Goal: Contribute content: Contribute content

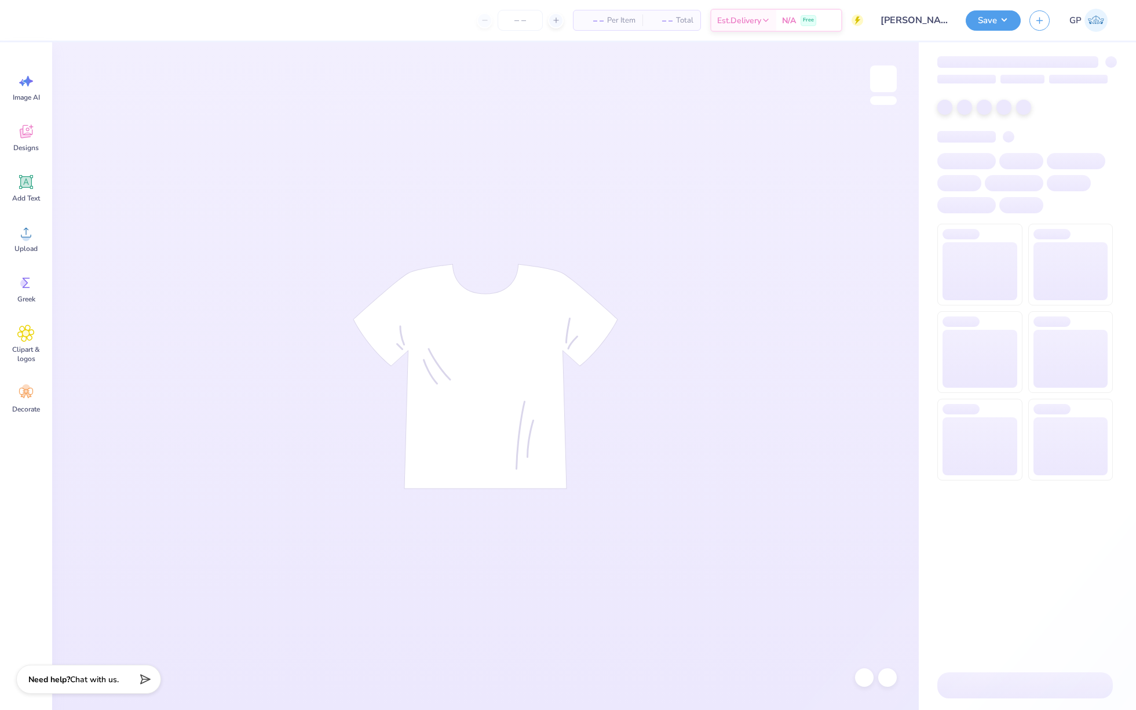
type input "[PERSON_NAME]"
type input "24"
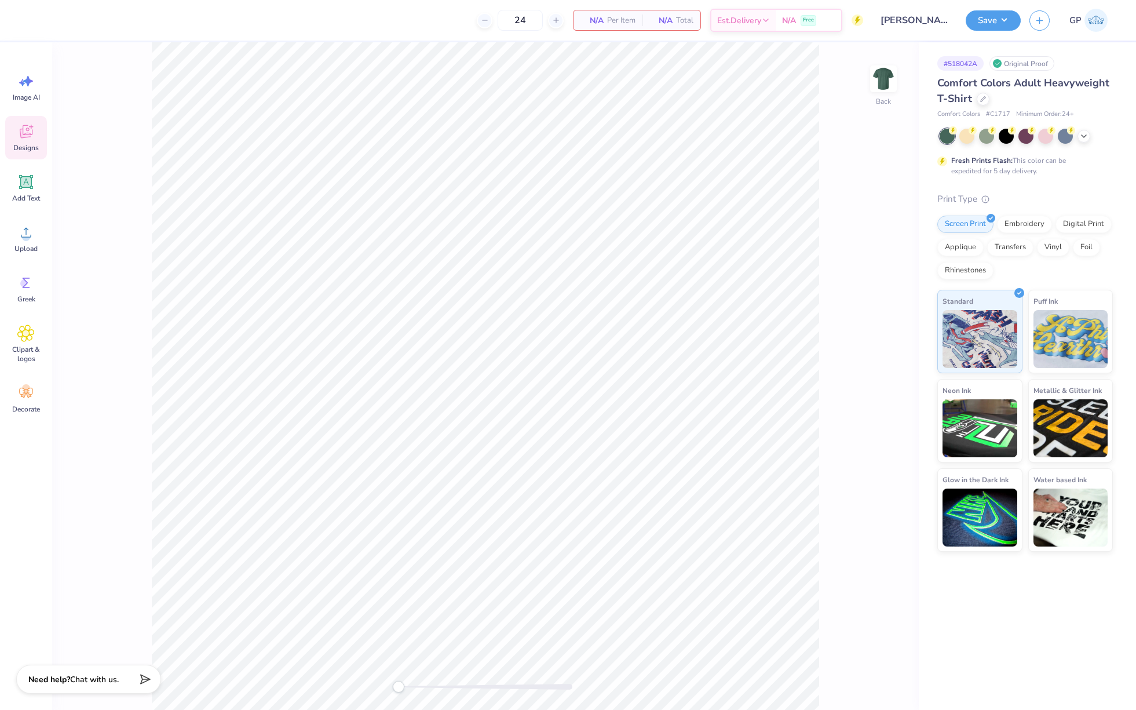
click at [26, 140] on icon at bounding box center [25, 131] width 17 height 17
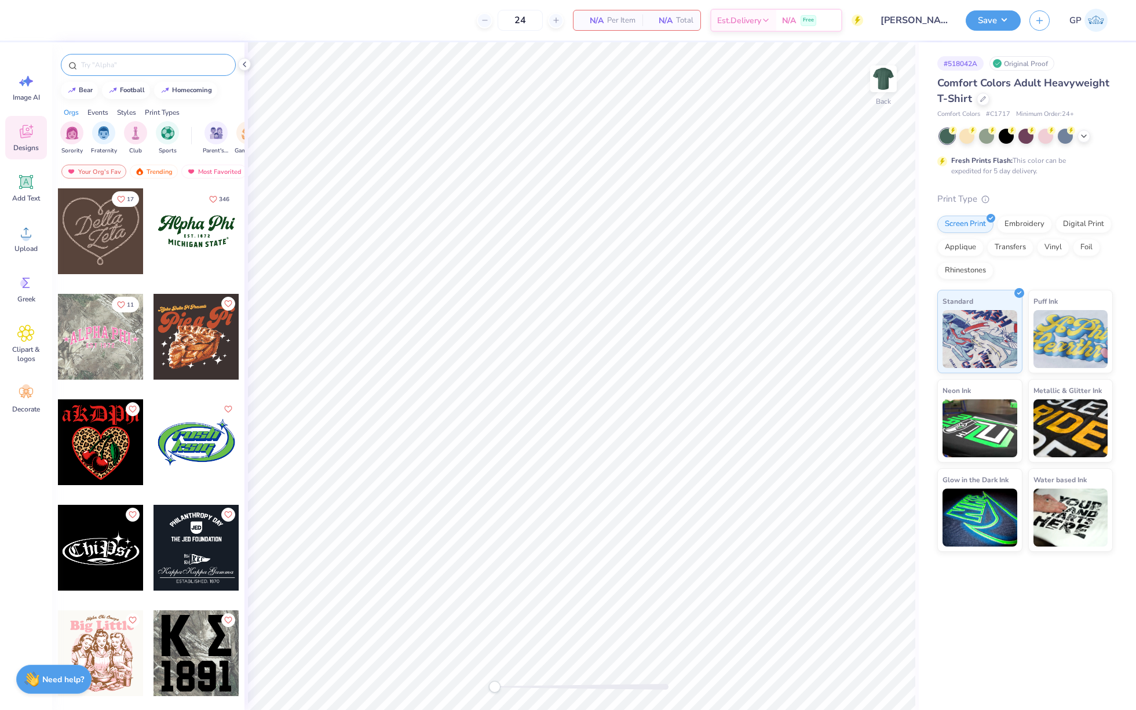
click at [126, 59] on input "text" at bounding box center [154, 65] width 148 height 12
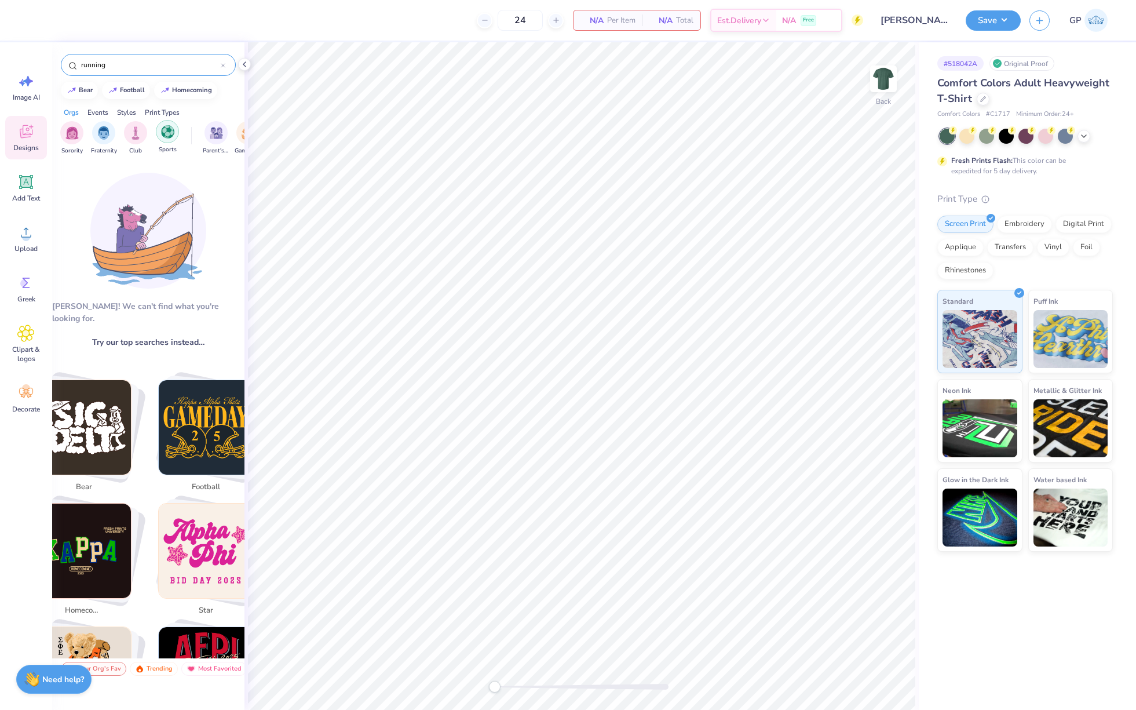
type input "running"
click at [165, 138] on div "filter for Sports" at bounding box center [167, 131] width 23 height 23
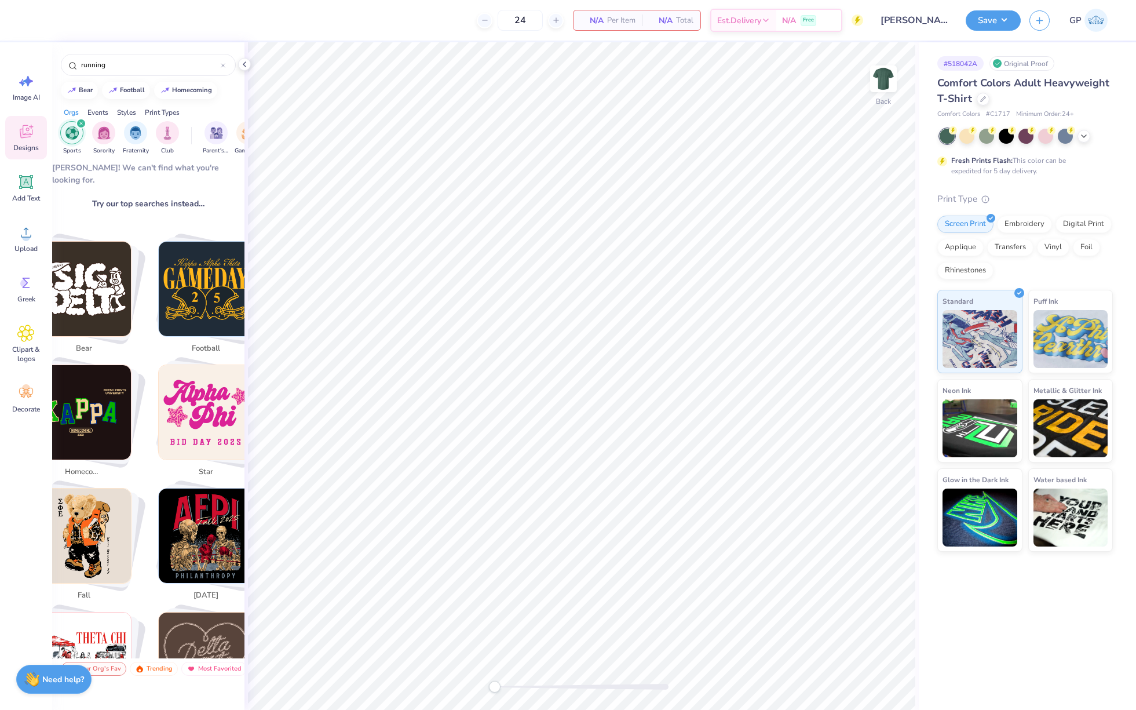
scroll to position [232, 0]
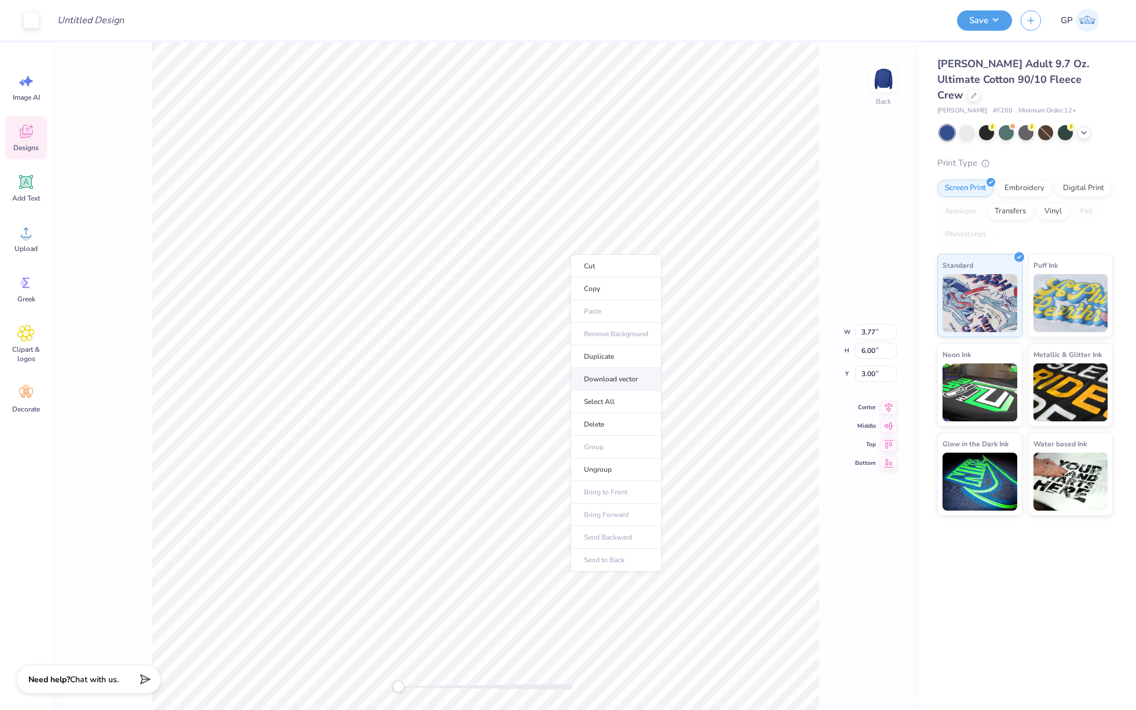
click at [587, 380] on li "Download vector" at bounding box center [616, 379] width 91 height 23
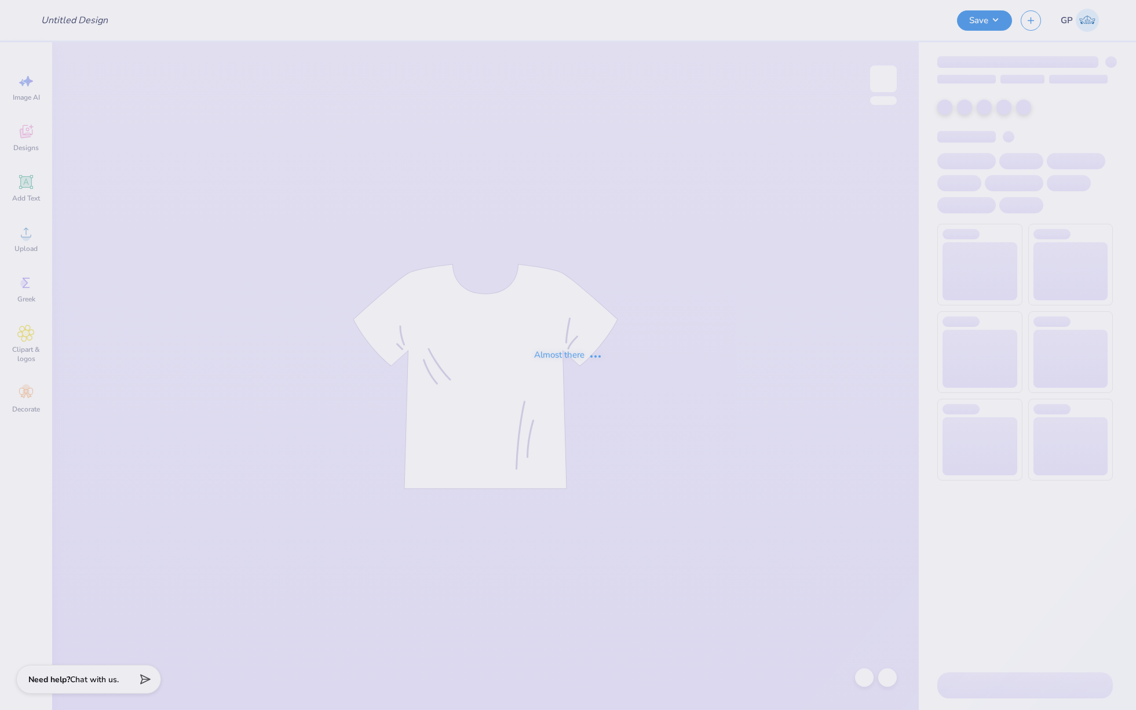
type input "[PERSON_NAME]"
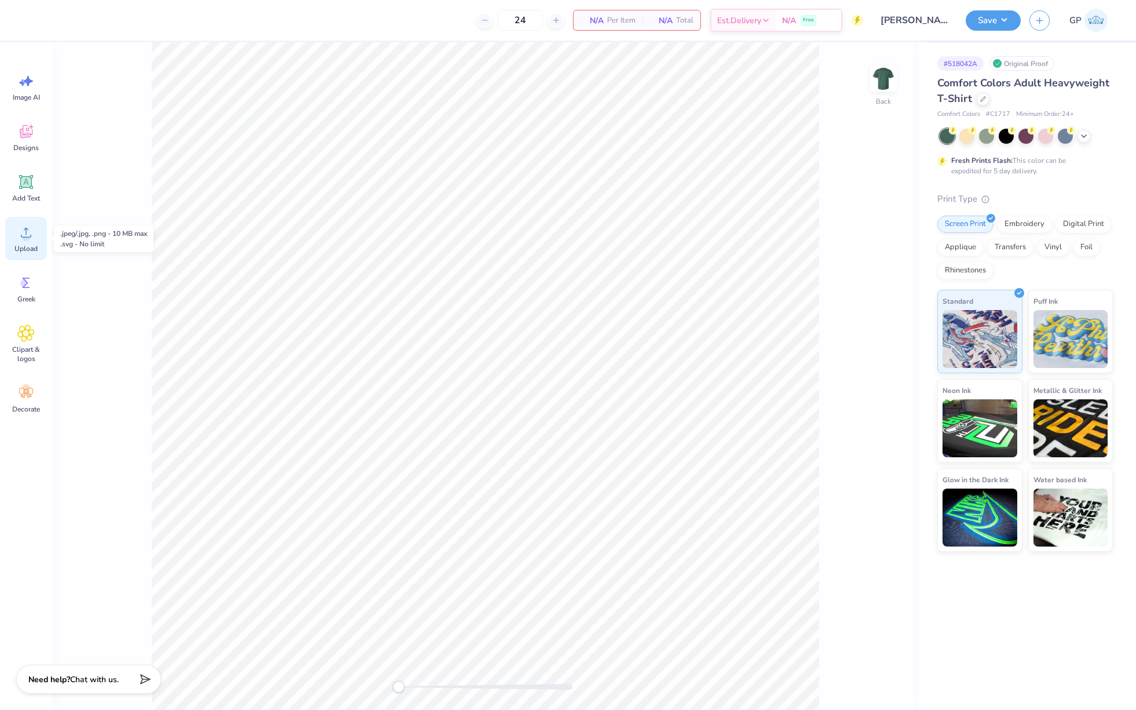
click at [28, 227] on icon at bounding box center [25, 232] width 17 height 17
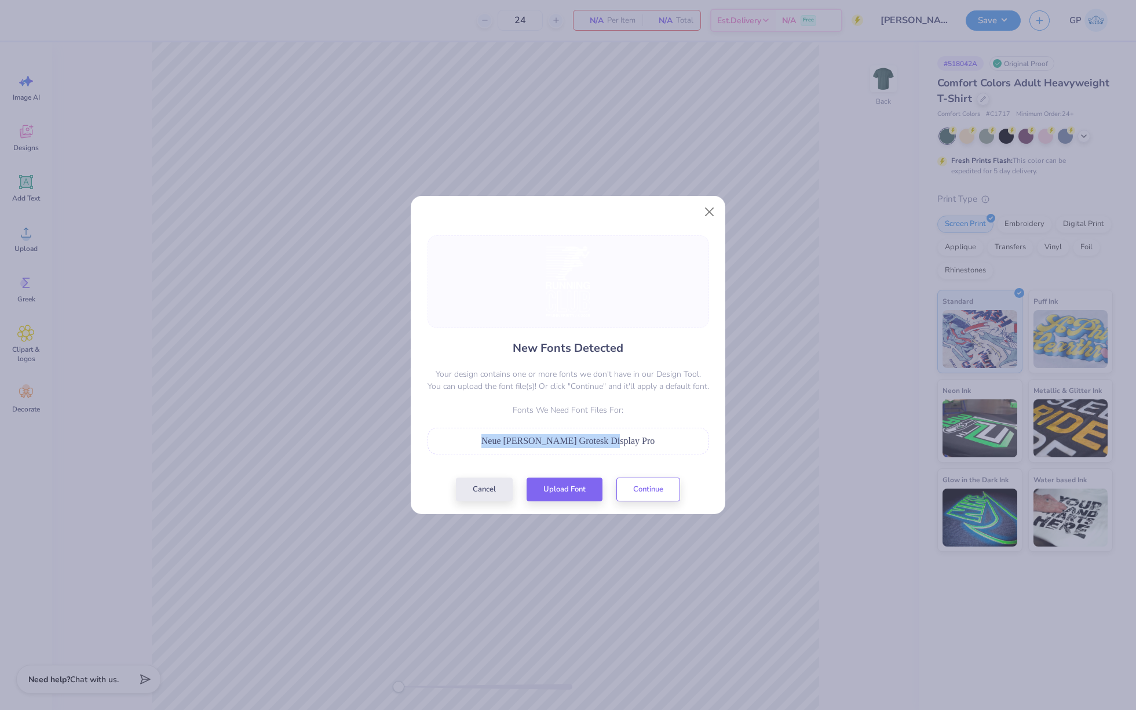
drag, startPoint x: 628, startPoint y: 443, endPoint x: 501, endPoint y: 441, distance: 126.3
click at [501, 441] on div "Neue [PERSON_NAME] Grotesk Display Pro" at bounding box center [568, 441] width 269 height 14
copy span "Neue [PERSON_NAME] Grotesk Display Pro"
click at [568, 492] on button "Upload Font" at bounding box center [565, 487] width 76 height 24
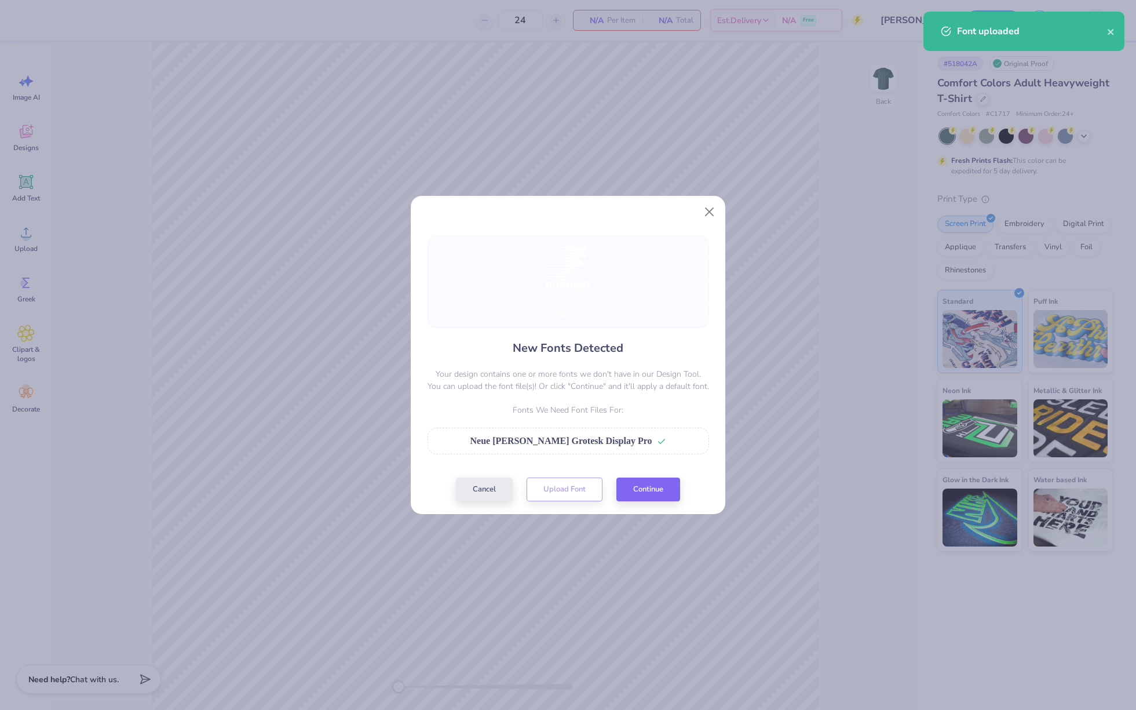
click at [579, 487] on div "Cancel Upload Font Continue" at bounding box center [568, 489] width 224 height 24
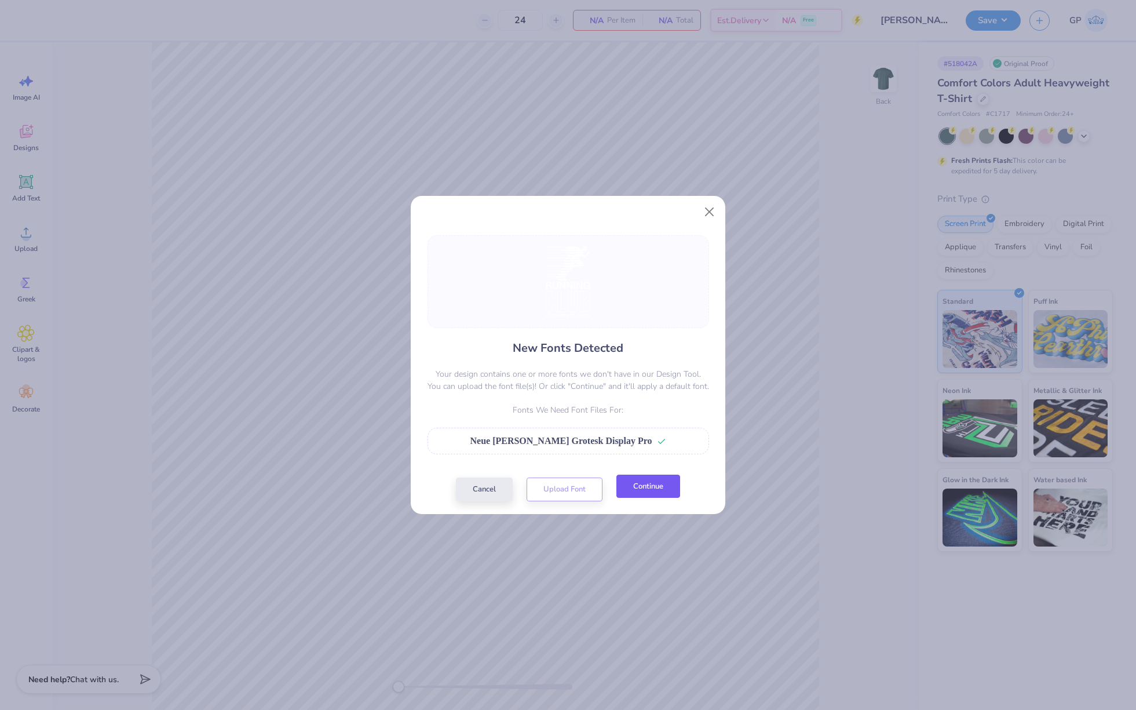
click at [639, 491] on button "Continue" at bounding box center [648, 487] width 64 height 24
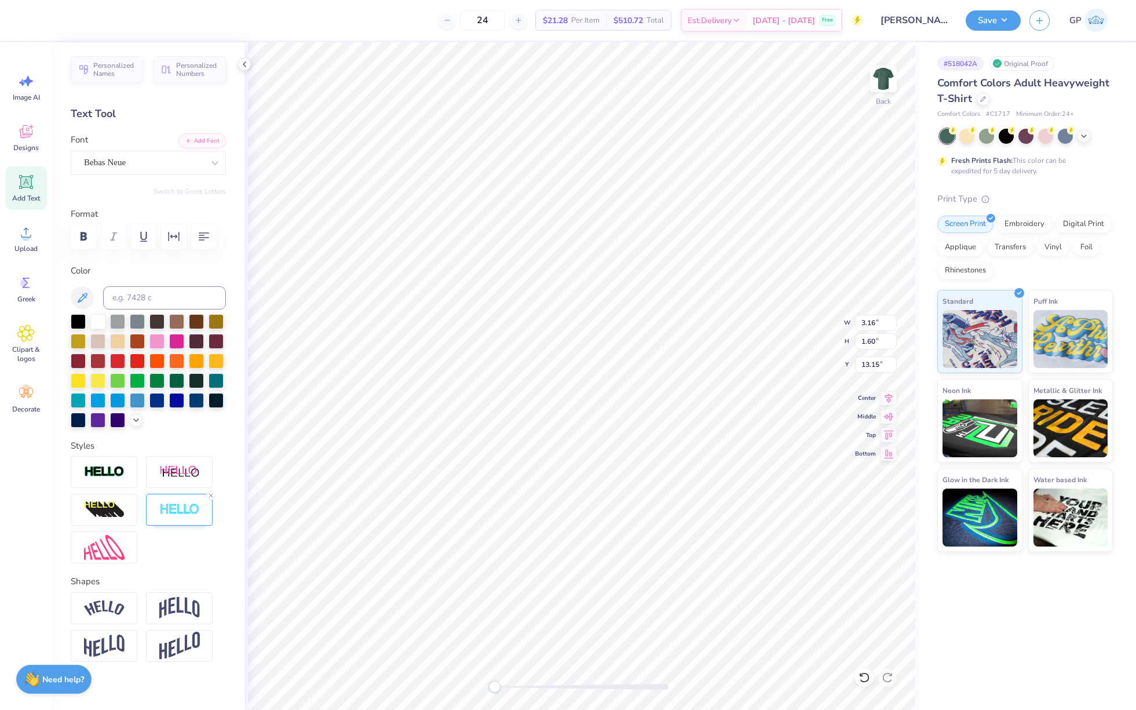
type input "3.28"
type input "1.66"
click at [875, 324] on input "3.46" at bounding box center [876, 323] width 42 height 16
type input "5"
type input "7"
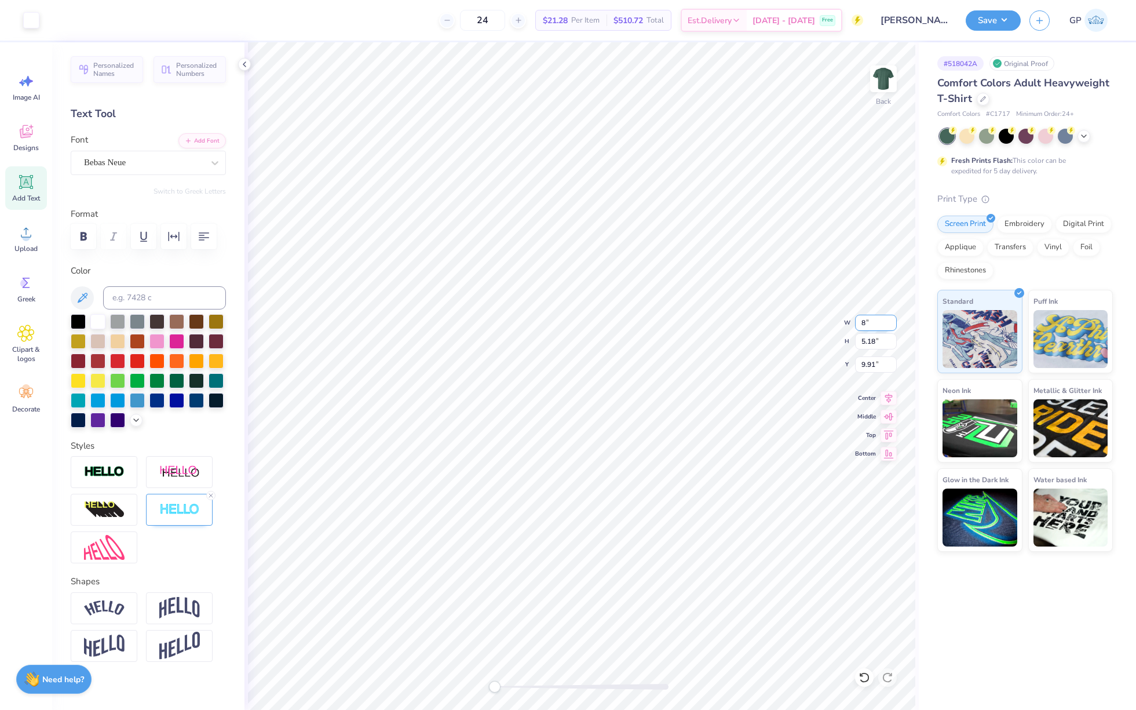
type input "8.00"
type input "11.98"
type input "3.00"
type input "7.86"
type input "3.97"
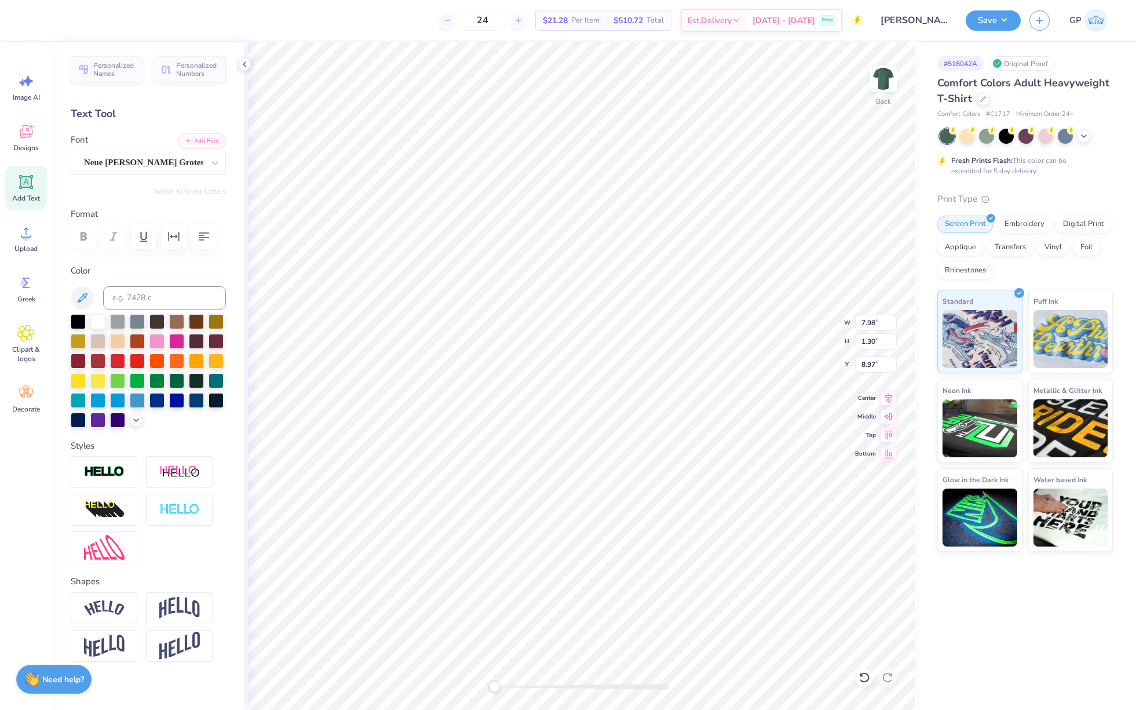
scroll to position [10, 2]
paste textarea "K"
type textarea "KAPPA DELTA"
type input "7.27"
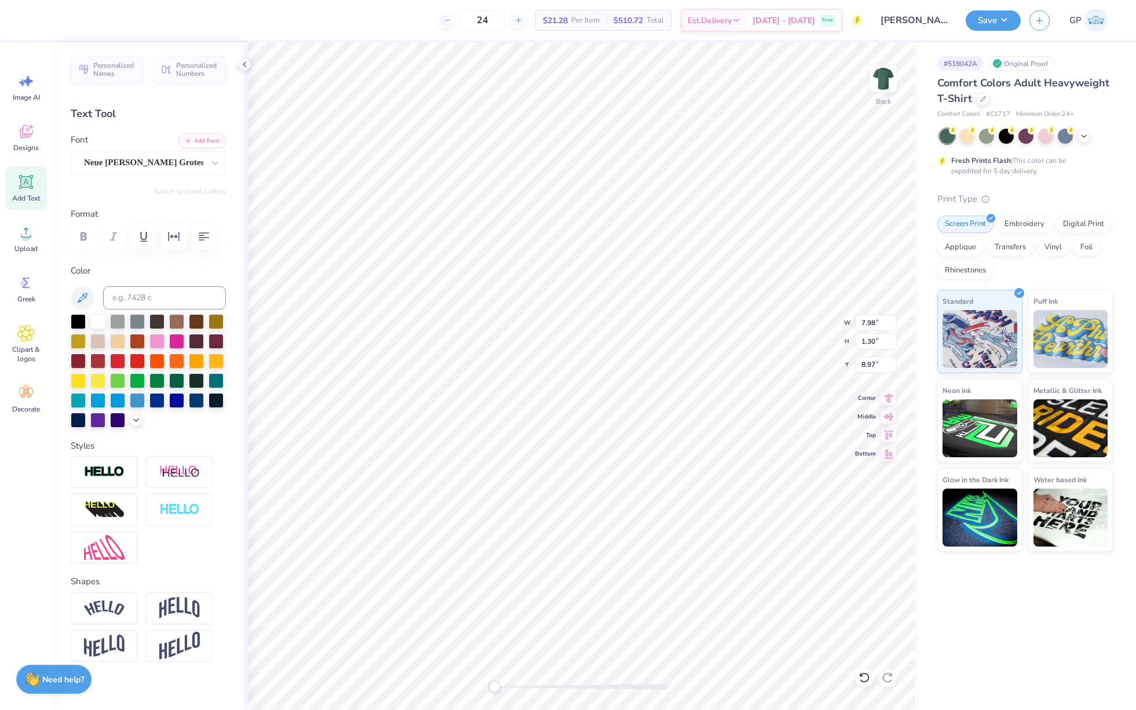
type input "5.76"
type input "3.00"
click at [866, 321] on input "7.27" at bounding box center [876, 323] width 42 height 16
type input "11.71"
type input "1.25"
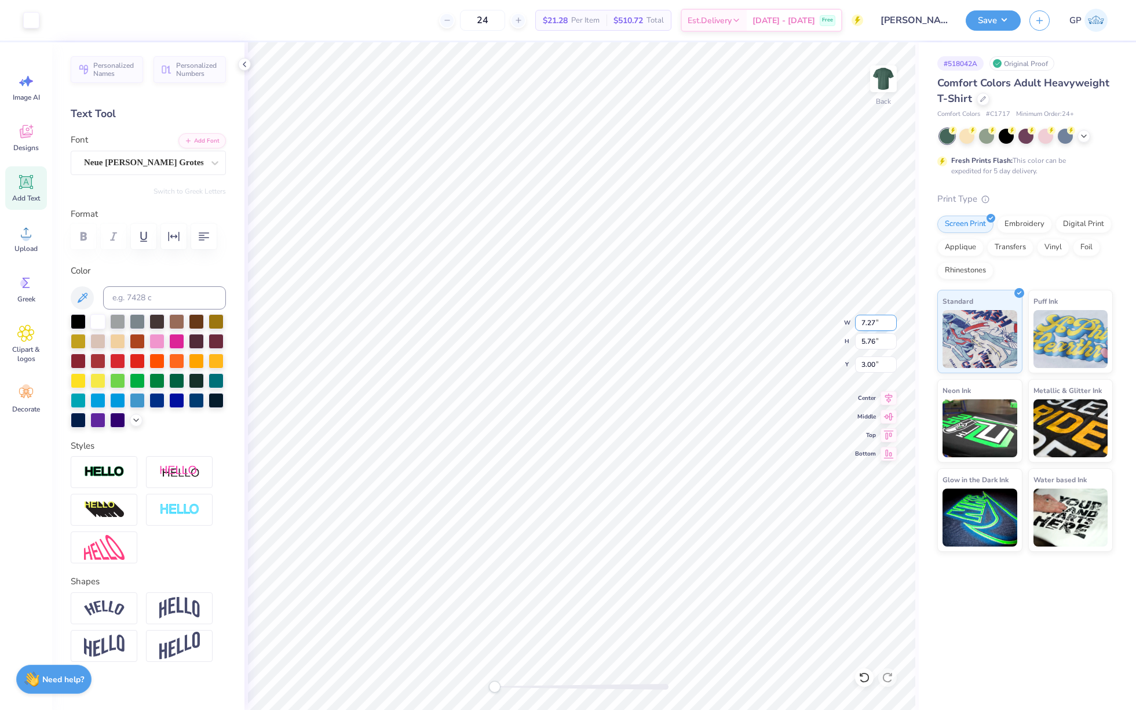
type input "9.00"
click at [869, 323] on input "11.71" at bounding box center [876, 323] width 42 height 16
paste input "7.27"
type input "7.27"
type input "0.78"
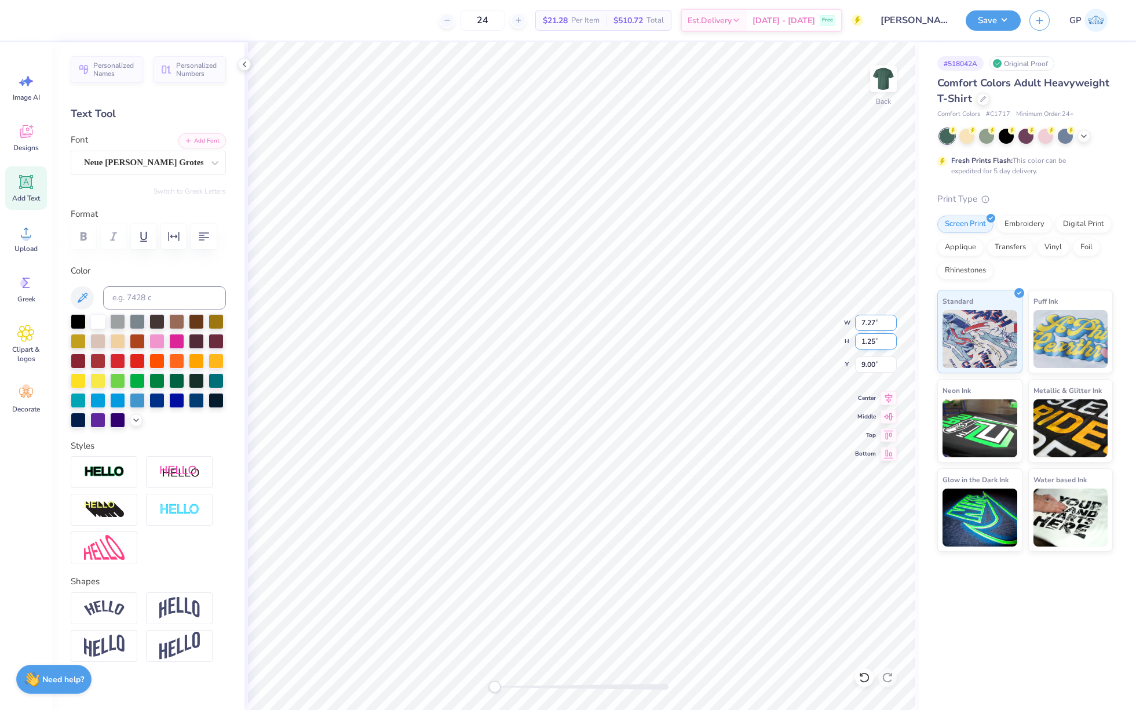
type input "9.23"
type input "5.76"
type input "3.00"
type input "7.86"
type input "3.97"
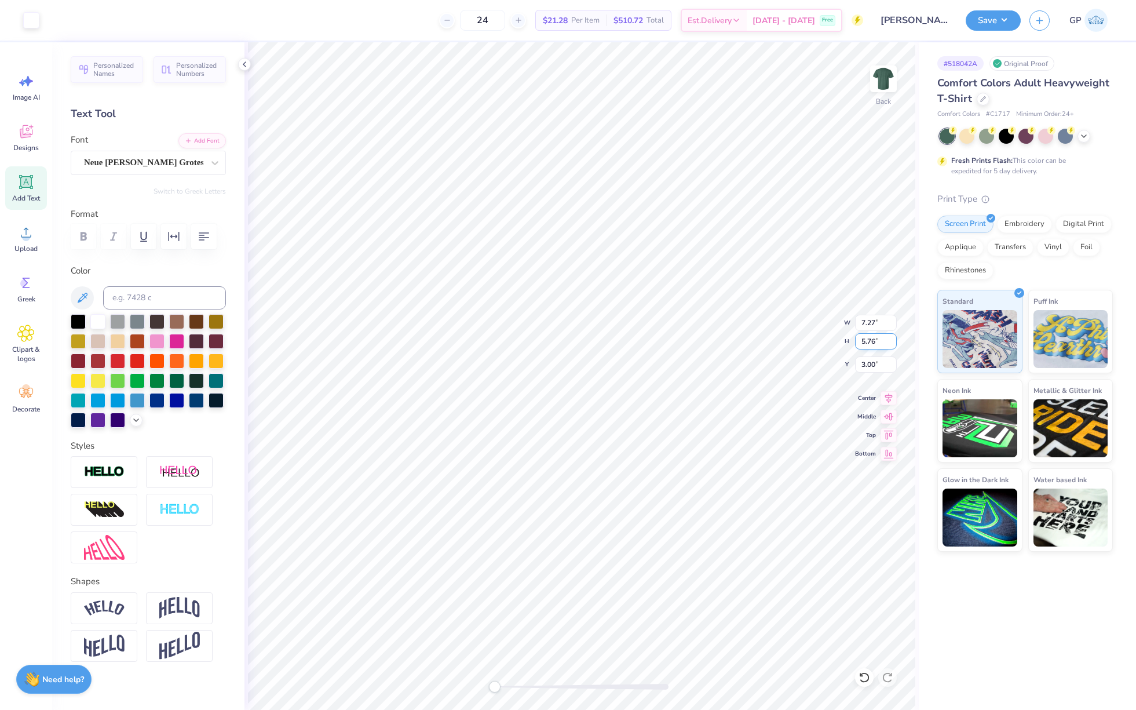
type input "10.49"
type input "7.27"
type input "0.78"
type input "9.02"
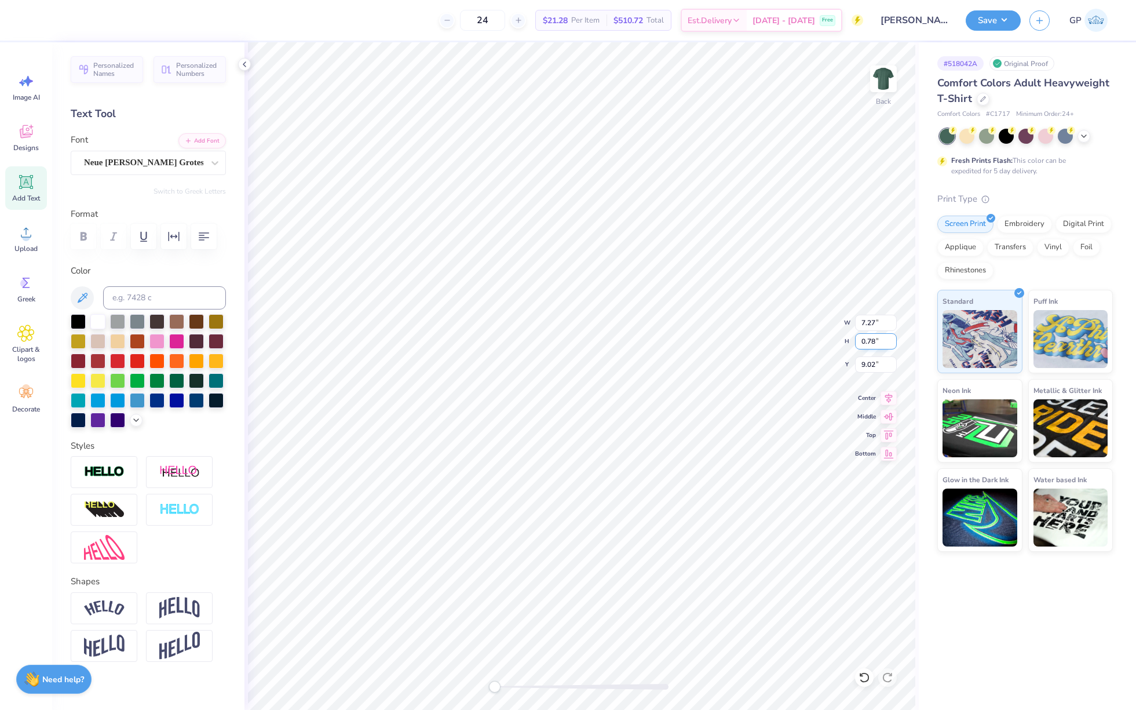
scroll to position [10, 1]
type input "7.86"
type input "3.97"
type input "10.49"
paste textarea "7.27"
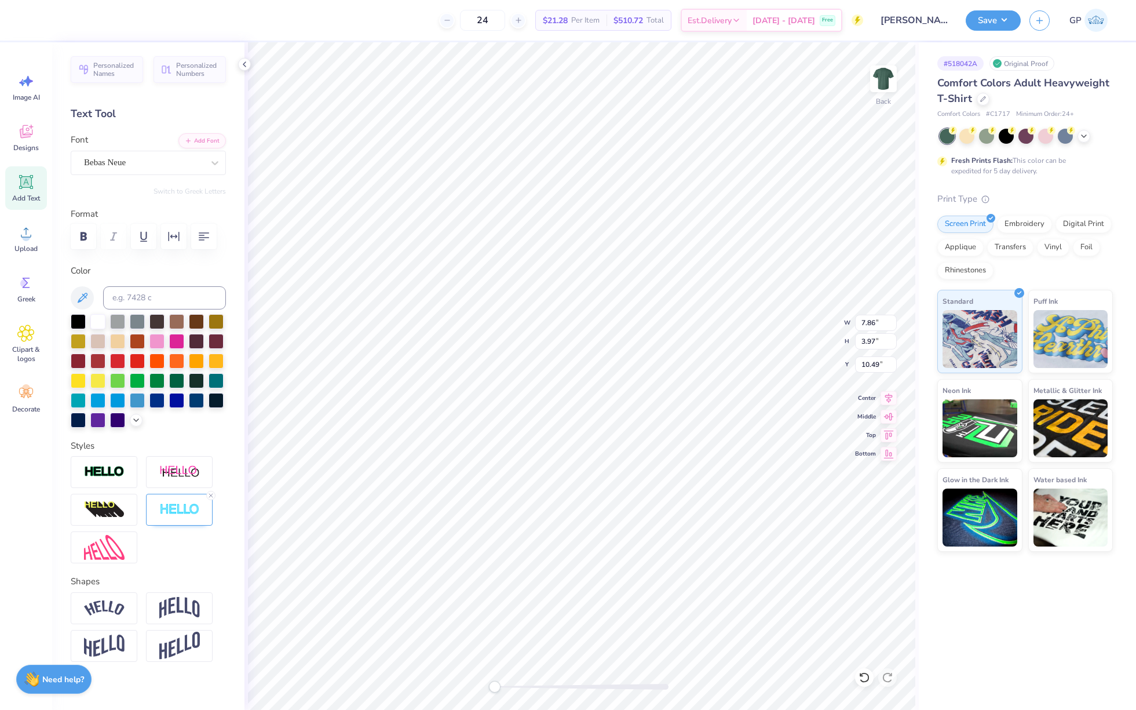
paste textarea "K"
type textarea "3K FOR PCAA"
type input "14.17"
type input "2.73"
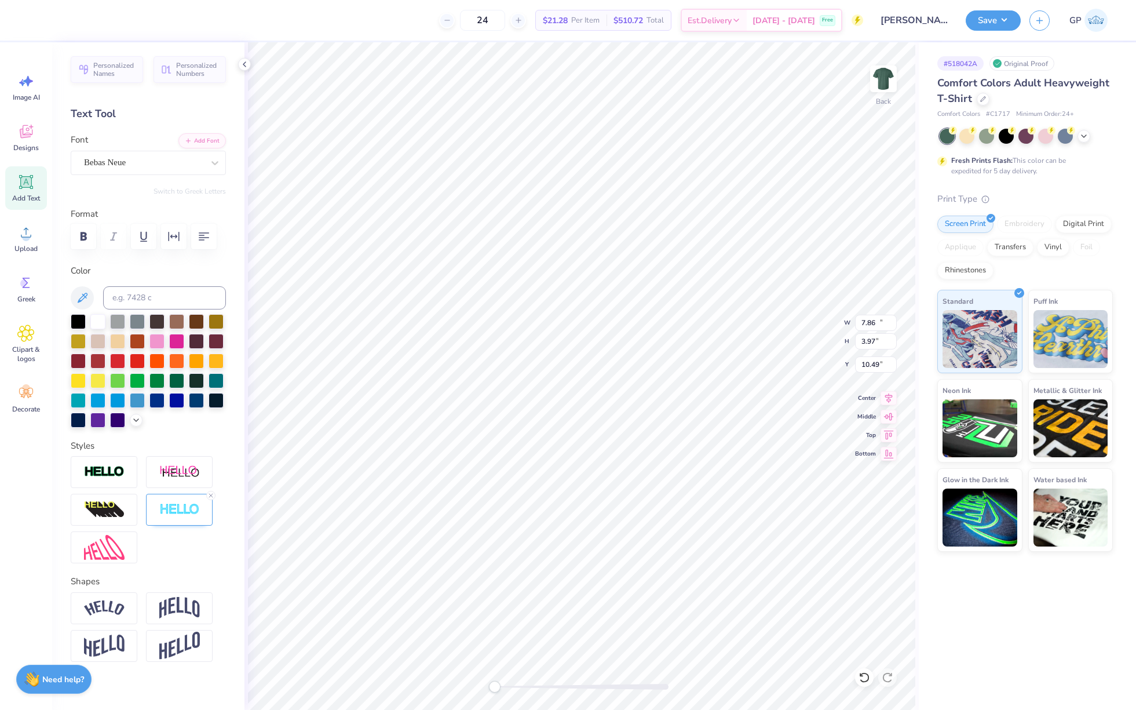
type input "11.11"
type input "7.03"
type input "3.00"
click at [876, 315] on input "7.27" at bounding box center [876, 323] width 42 height 16
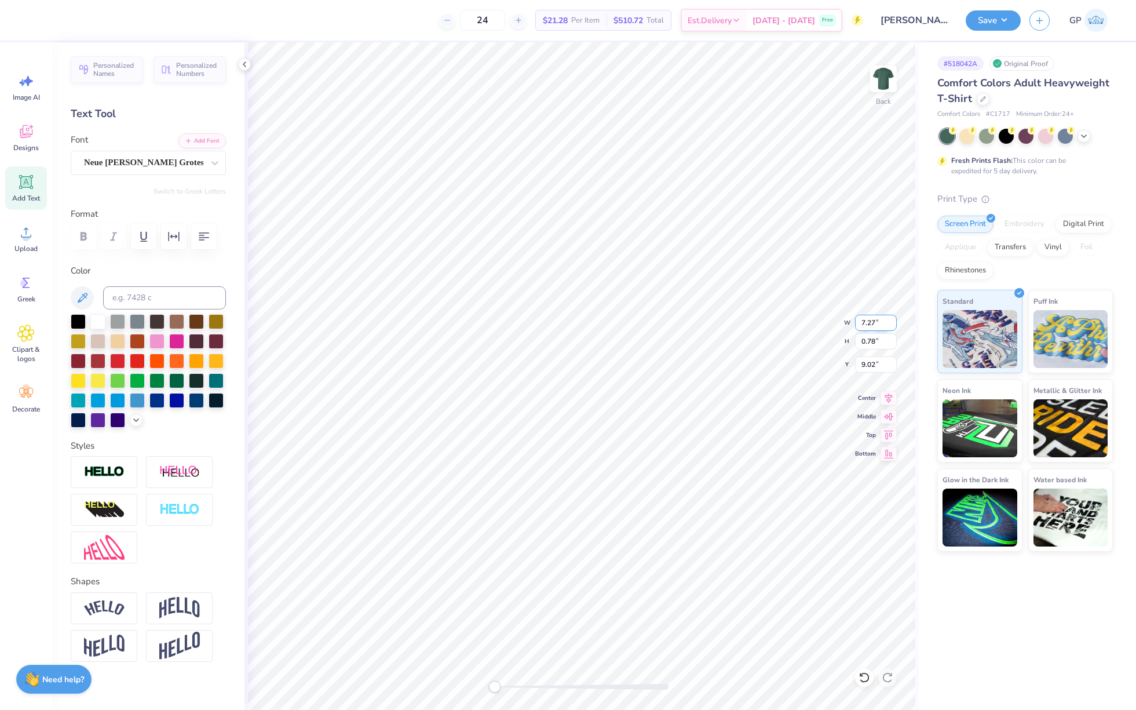
type input "14.17"
type input "2.73"
type input "11.11"
click at [871, 324] on input "14.17" at bounding box center [876, 323] width 42 height 16
paste input "7.2"
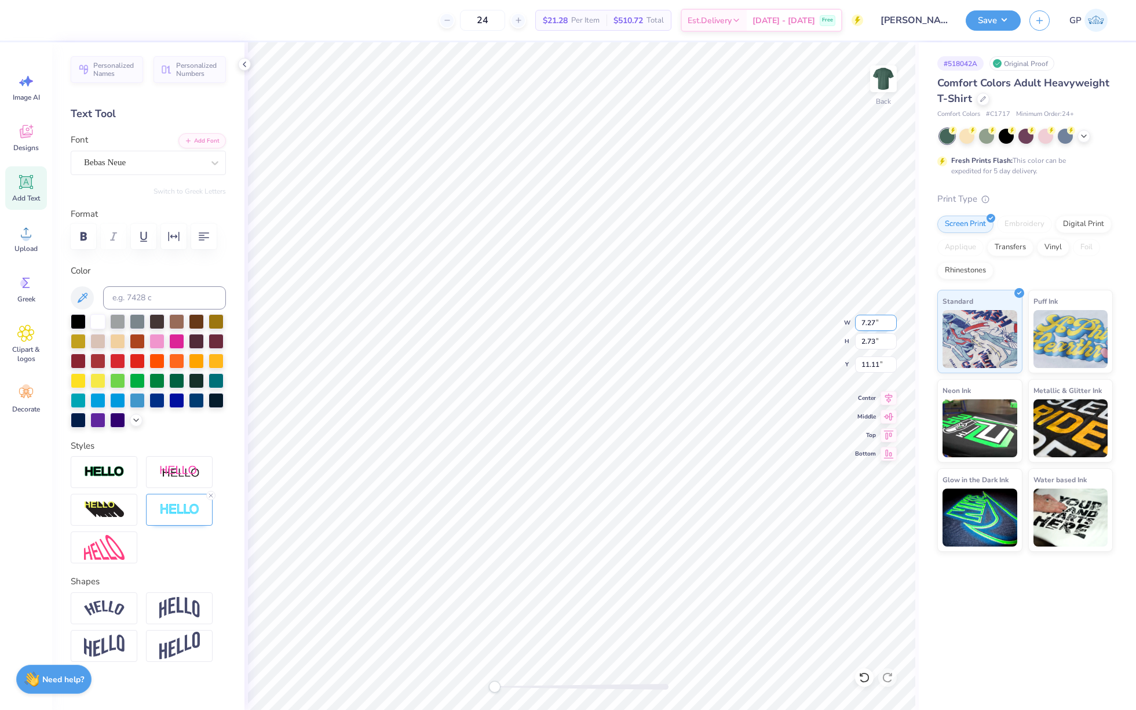
type input "7.27"
type input "1.40"
type input "11.77"
type textarea "3K FOR"
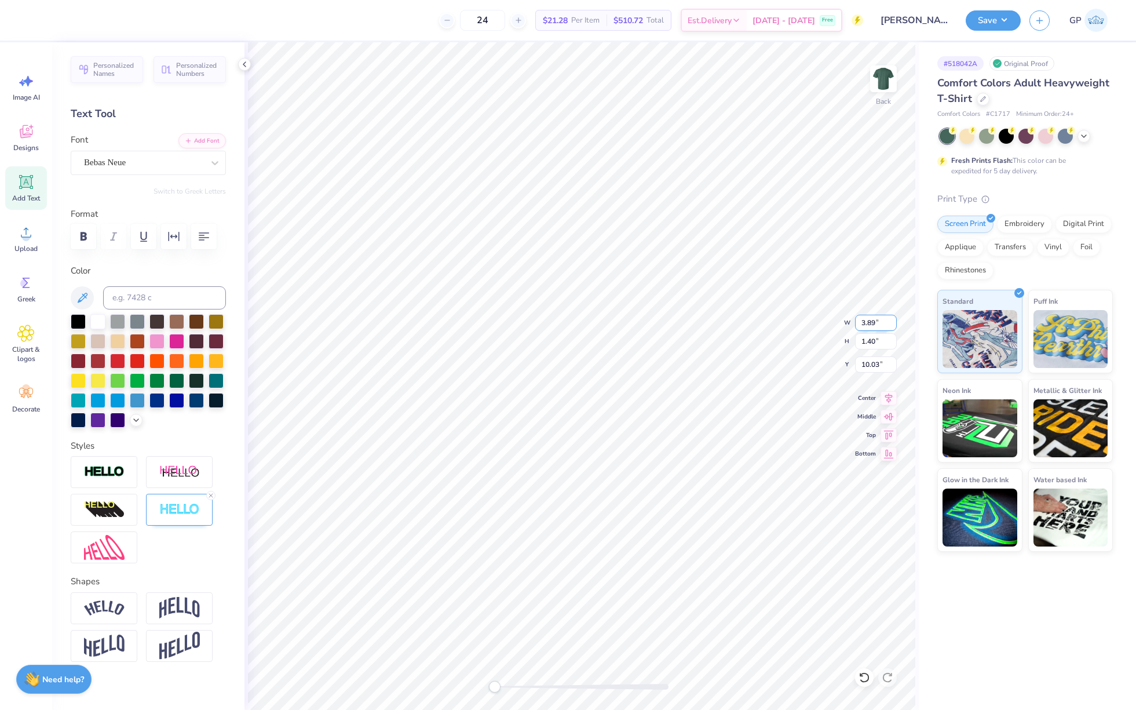
click at [866, 322] on input "3.89" at bounding box center [876, 323] width 42 height 16
type input "7.27"
type input "0.78"
type input "9.02"
click at [867, 315] on input "7.27" at bounding box center [876, 323] width 42 height 16
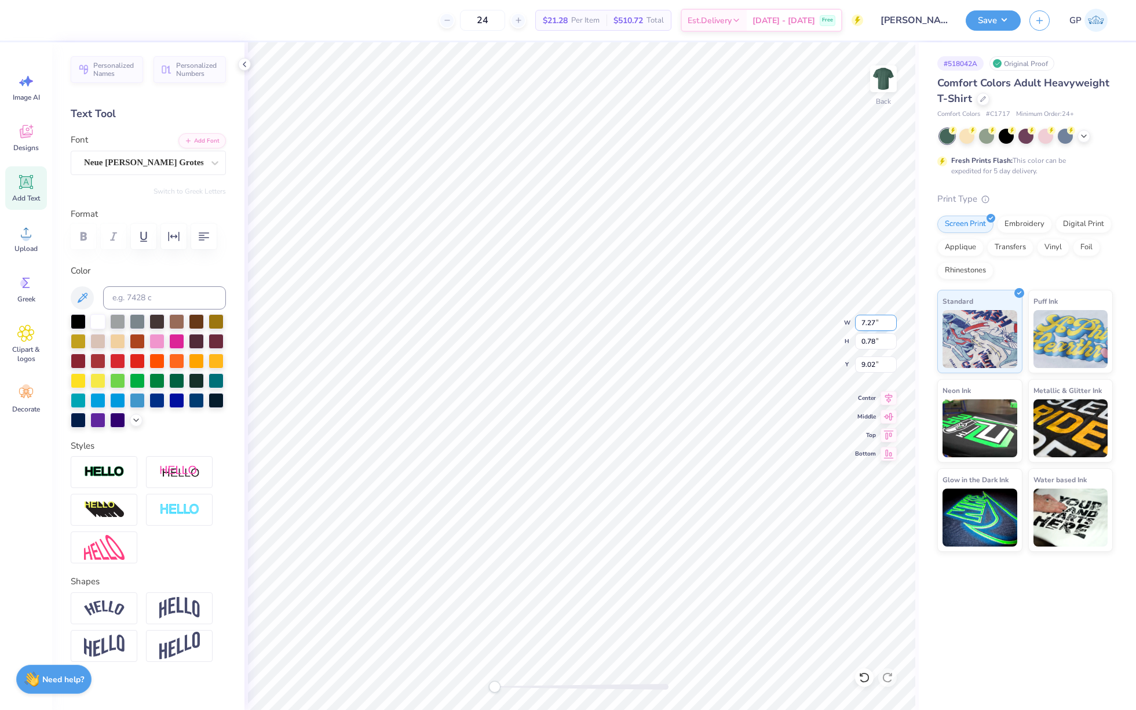
type input "3.89"
type input "1.40"
type input "10.03"
click at [872, 326] on input "3.89" at bounding box center [876, 323] width 42 height 16
paste input "7.27"
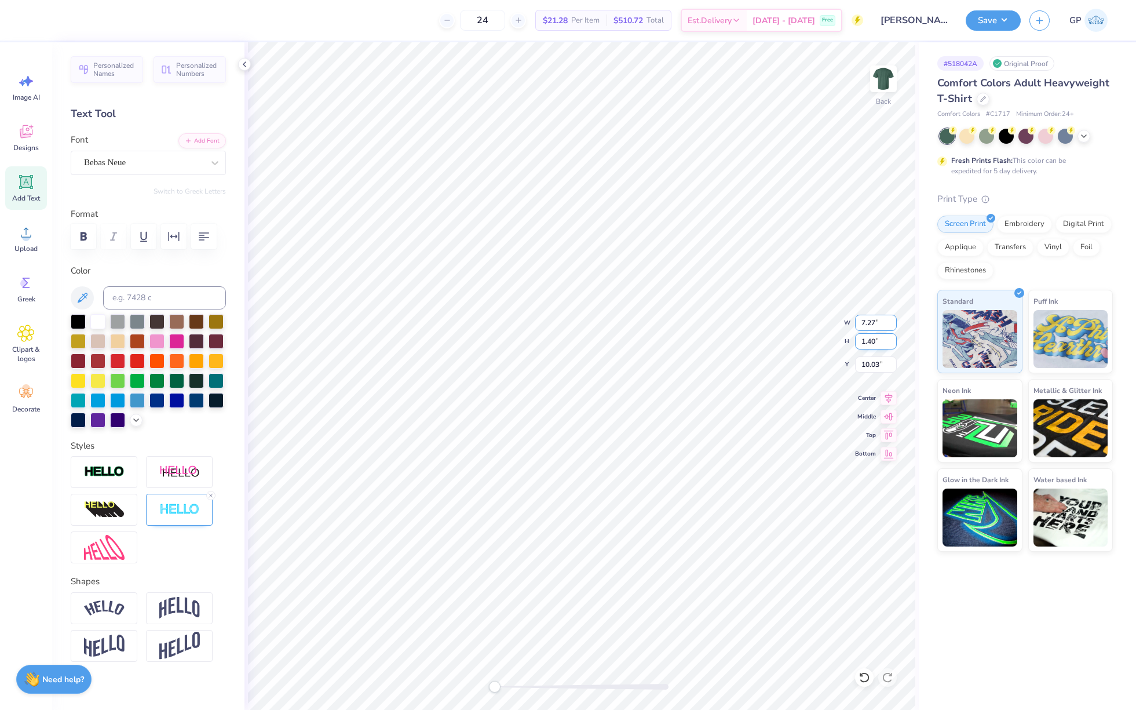
type input "7.27"
type input "2.62"
type input "10.03"
type input "7.94"
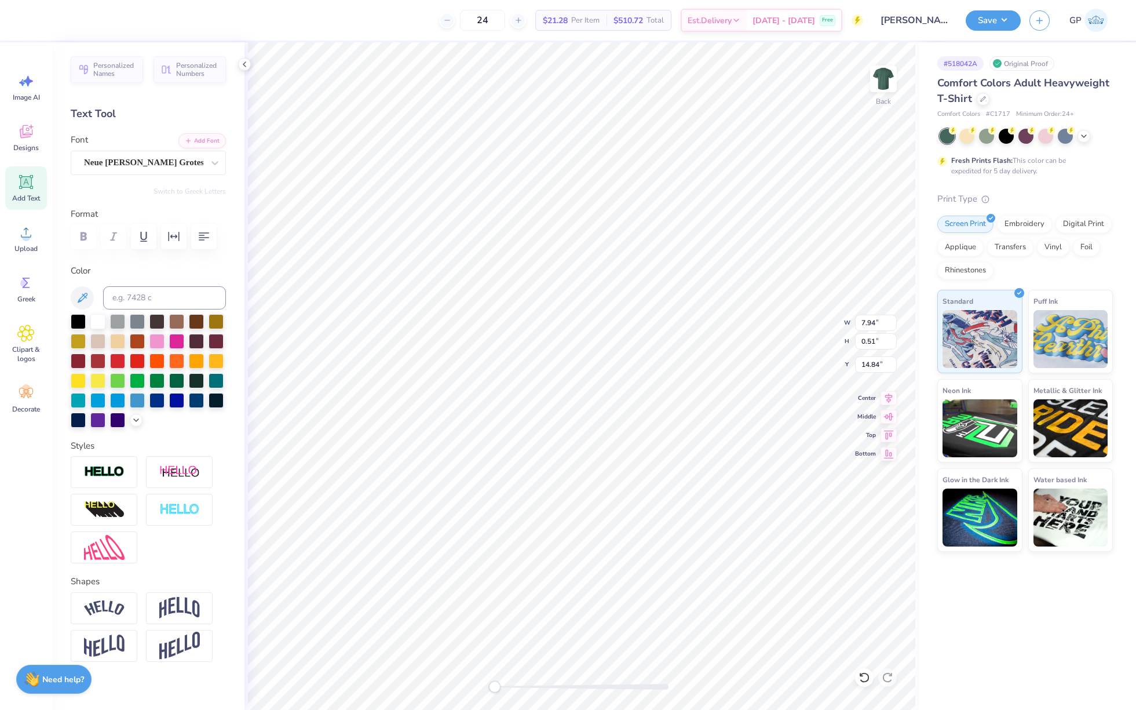
type input "0.51"
type input "14.84"
type textarea "PCAA"
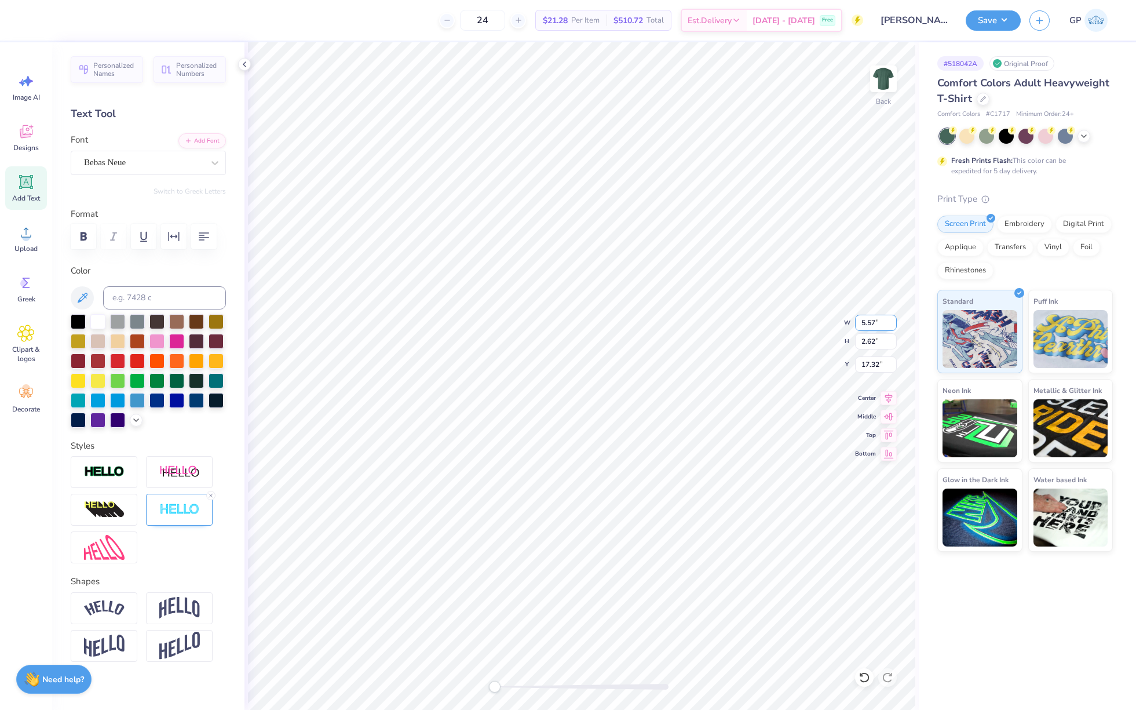
click at [875, 324] on input "5.57" at bounding box center [876, 323] width 42 height 16
type input "7.27"
type input "0.78"
type input "9.02"
click at [873, 318] on input "7.27" at bounding box center [876, 323] width 42 height 16
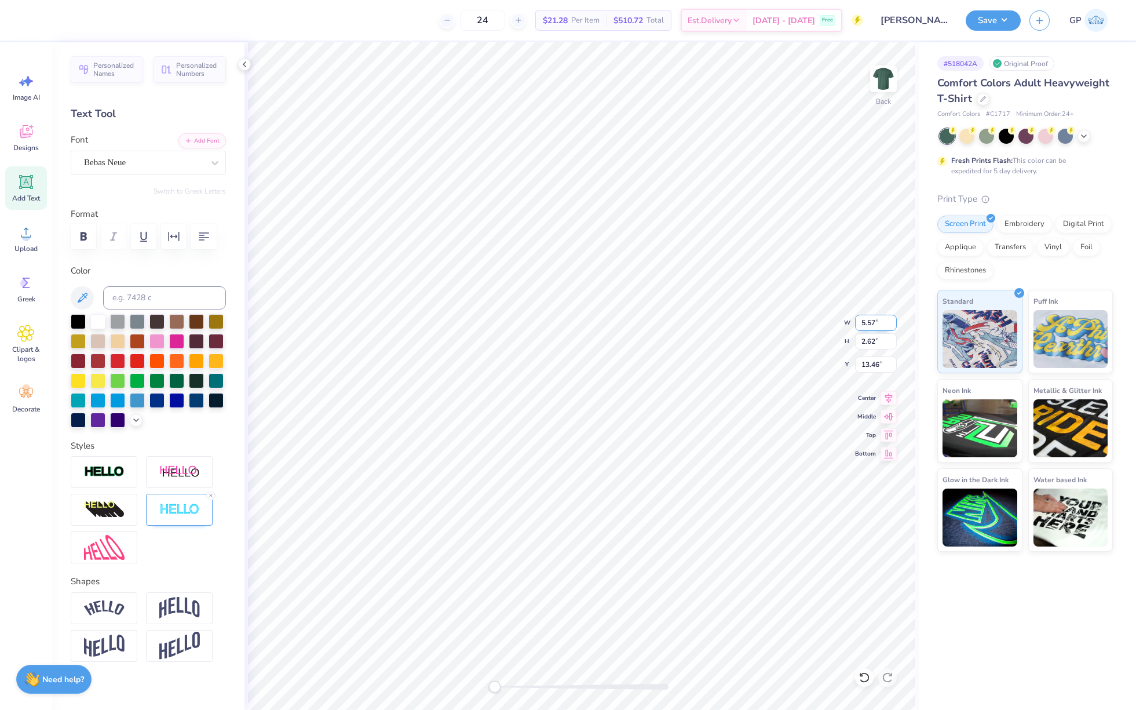
click at [869, 324] on input "5.57" at bounding box center [876, 323] width 42 height 16
paste input "7.2"
type input "7.27"
type input "3.42"
type input "13.06"
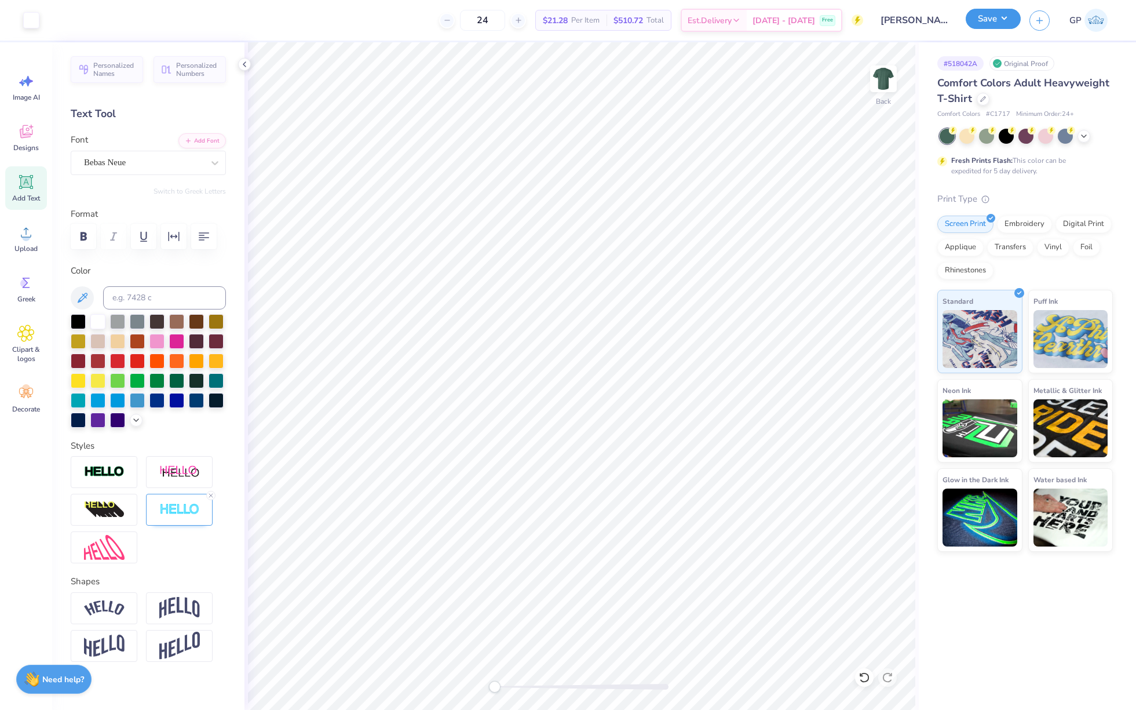
click at [977, 25] on button "Save" at bounding box center [993, 19] width 55 height 20
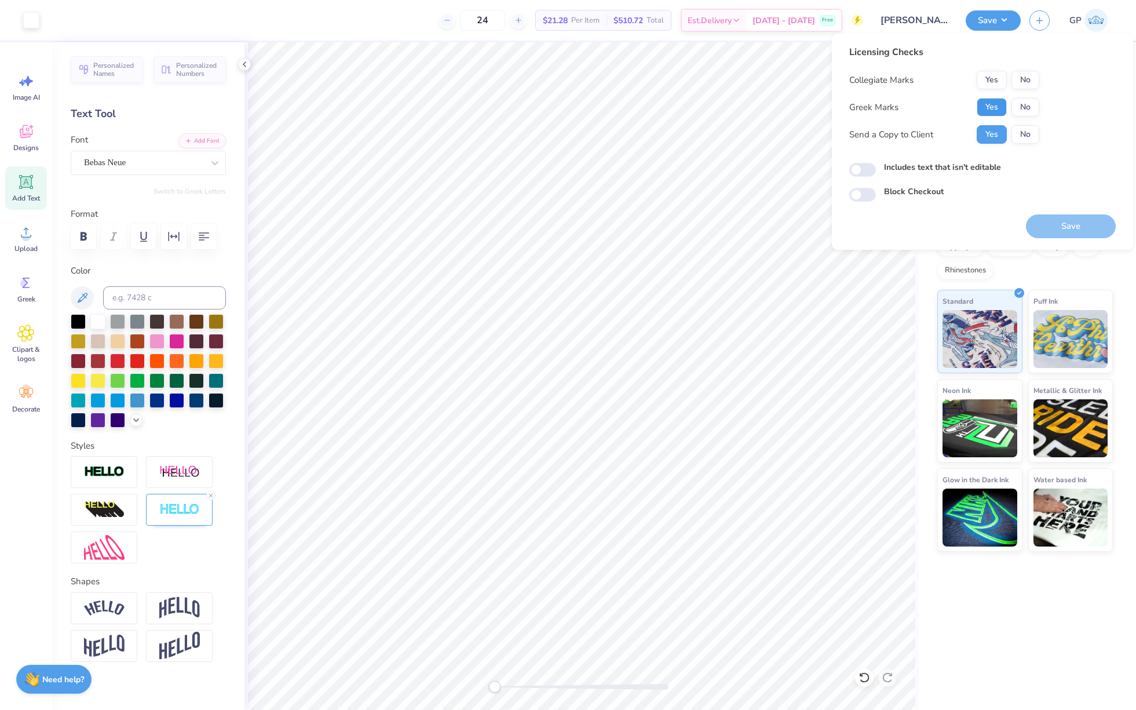
click at [987, 108] on button "Yes" at bounding box center [992, 107] width 30 height 19
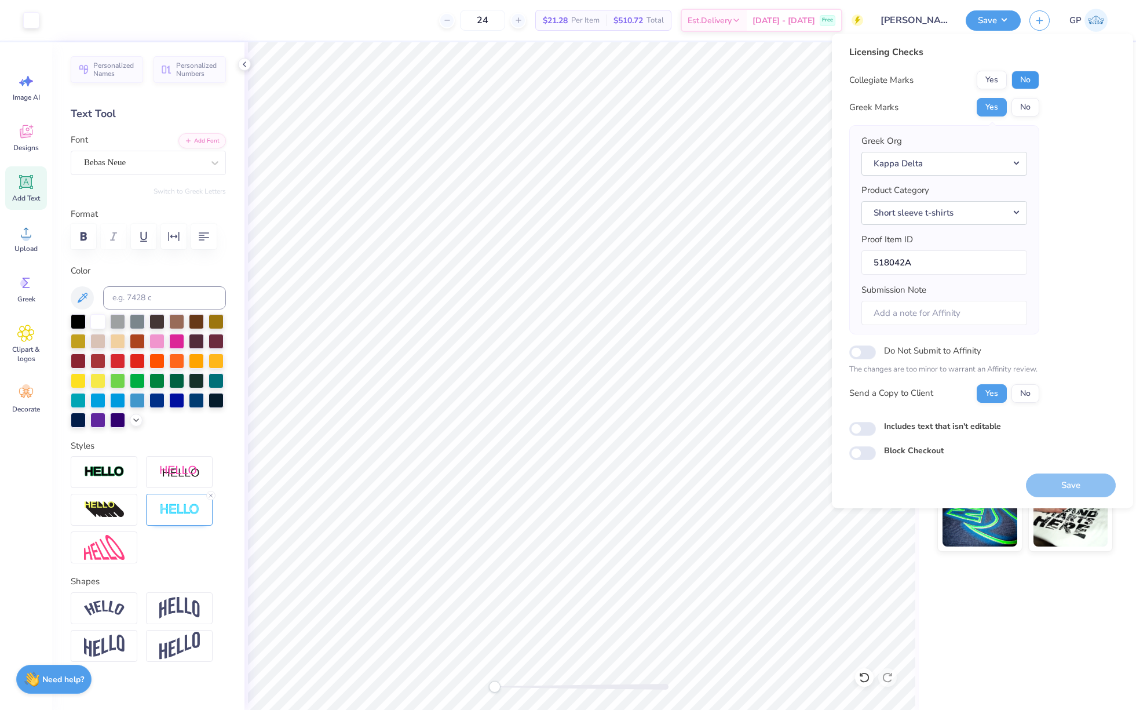
click at [1016, 80] on button "No" at bounding box center [1026, 80] width 28 height 19
click at [1073, 475] on button "Save" at bounding box center [1071, 485] width 90 height 24
